Goal: Information Seeking & Learning: Learn about a topic

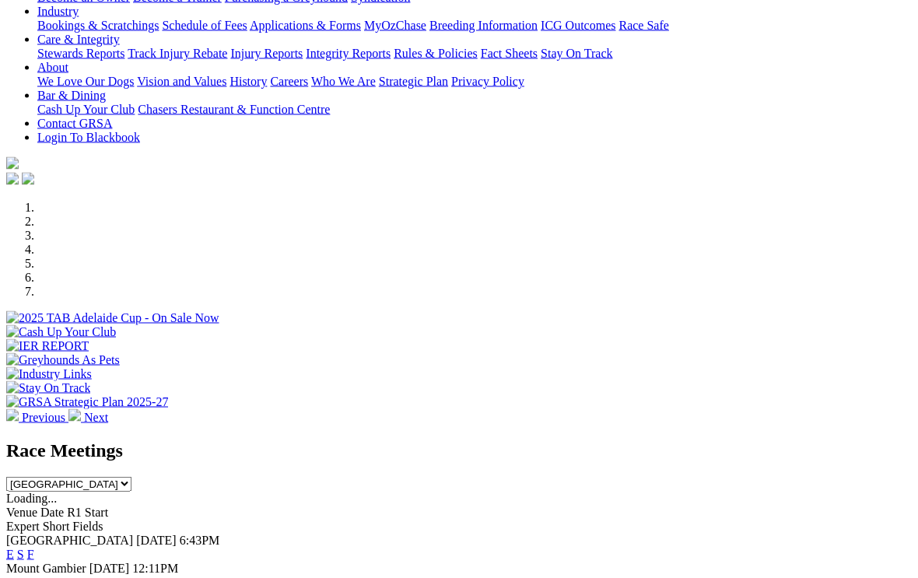
scroll to position [292, 0]
click at [130, 561] on span "Today" at bounding box center [109, 567] width 40 height 13
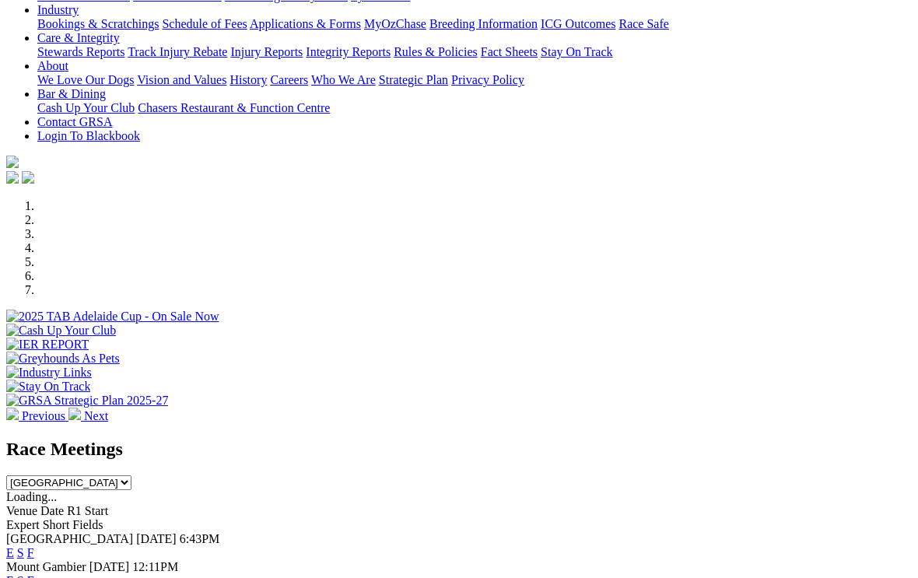
click at [34, 574] on link "F" at bounding box center [30, 580] width 7 height 13
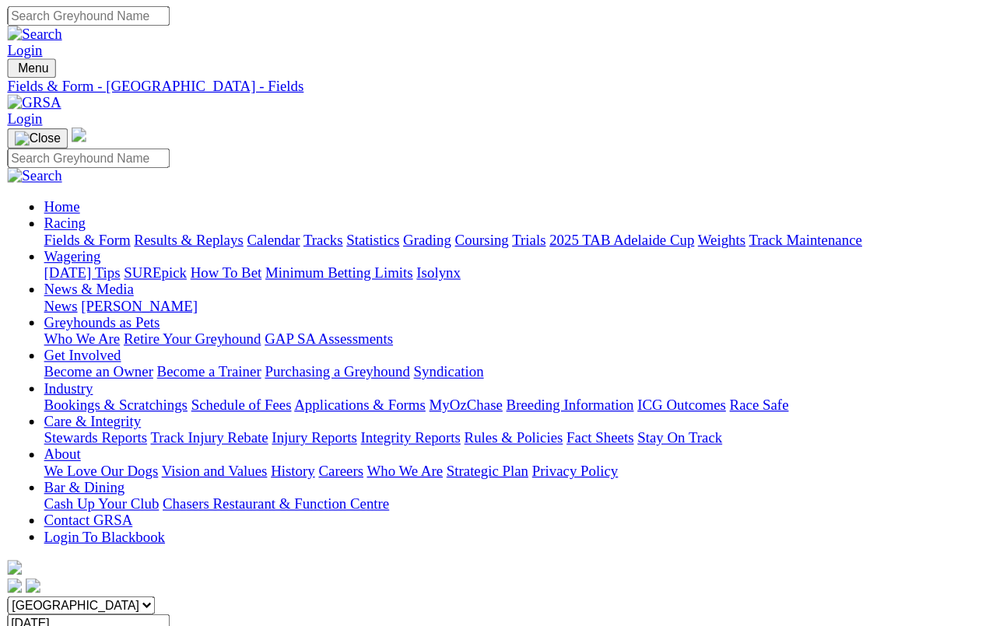
click at [21, 552] on link "R1" at bounding box center [13, 558] width 15 height 13
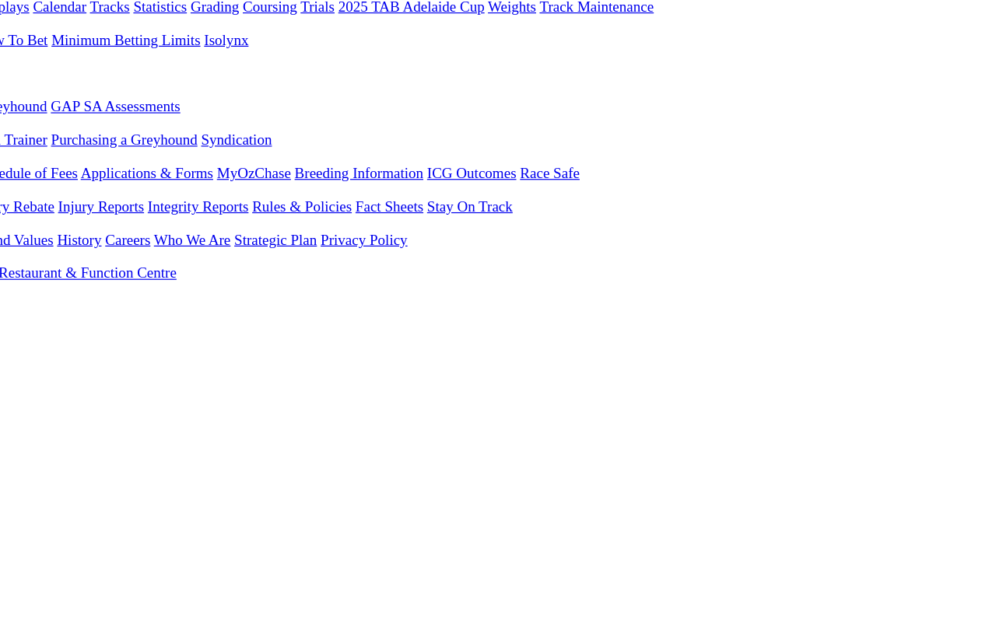
scroll to position [125, 24]
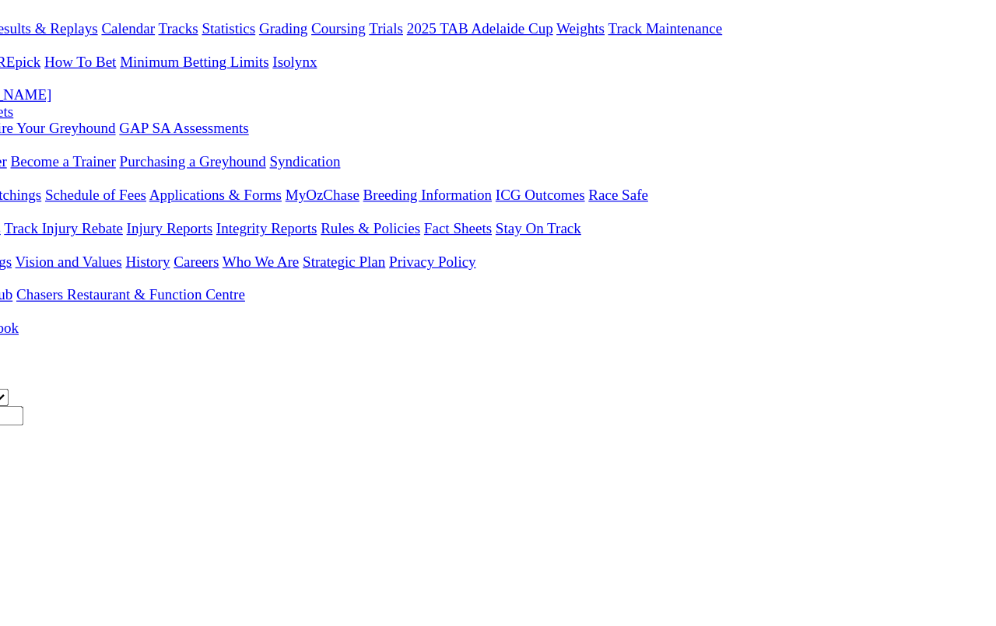
scroll to position [170, 24]
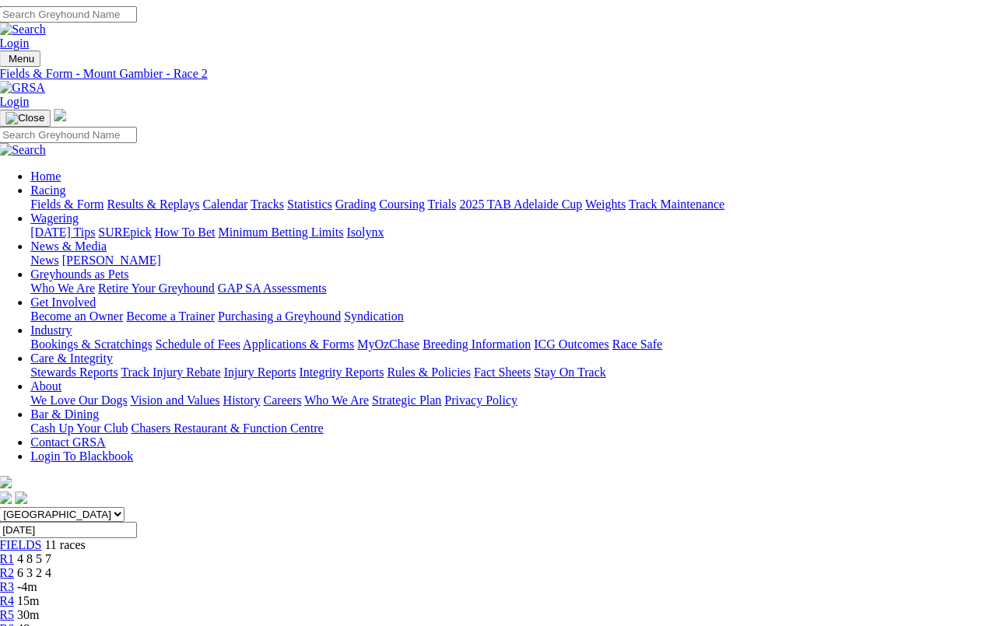
scroll to position [0, 6]
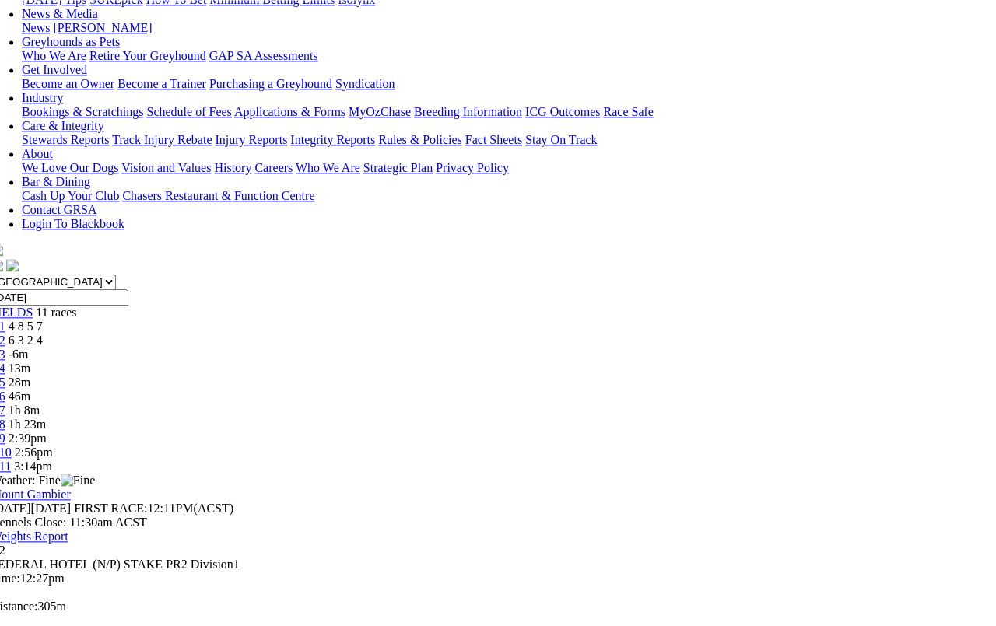
scroll to position [233, 15]
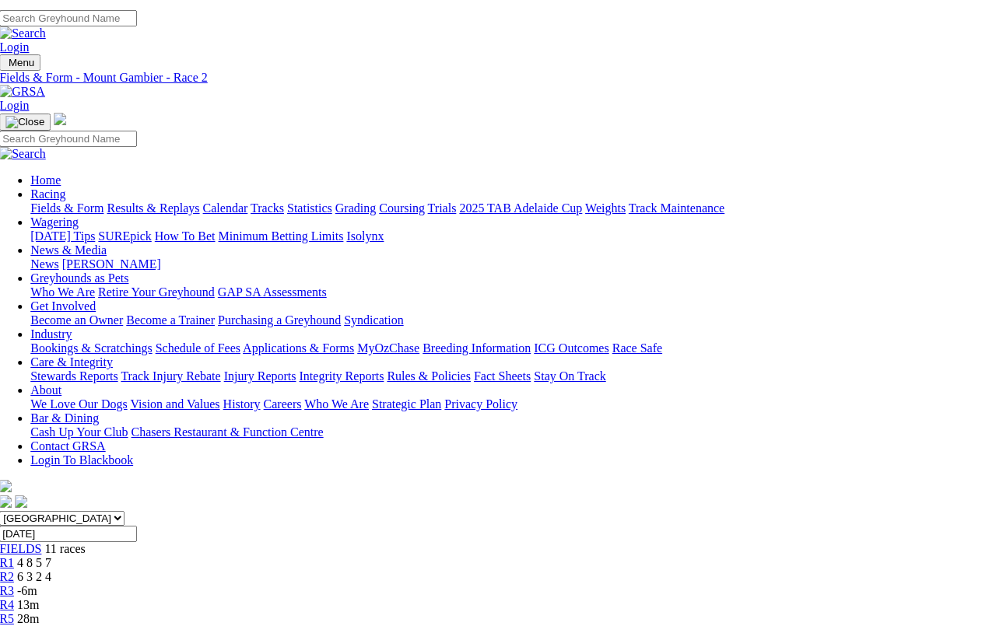
scroll to position [0, 6]
